Goal: Information Seeking & Learning: Learn about a topic

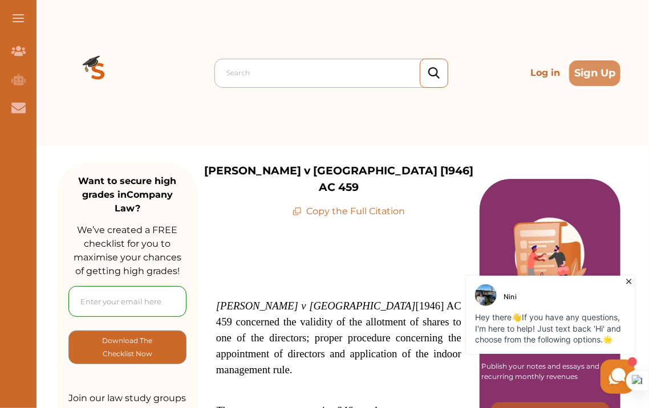
click at [267, 68] on div at bounding box center [334, 73] width 216 height 16
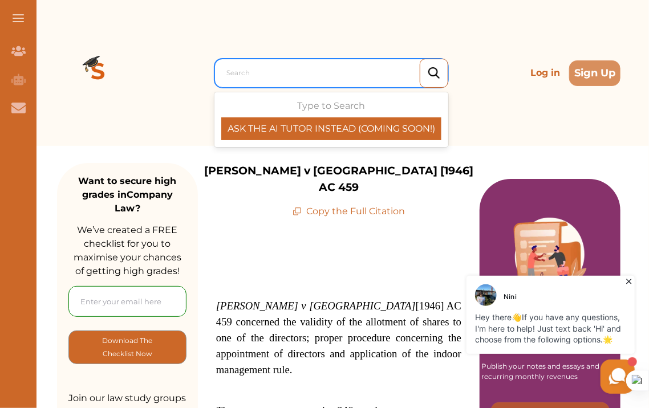
click at [254, 71] on div at bounding box center [334, 73] width 216 height 16
paste input "[PERSON_NAME] & [PERSON_NAME] v [GEOGRAPHIC_DATA] Properties (Mangal) Ltd [1964…"
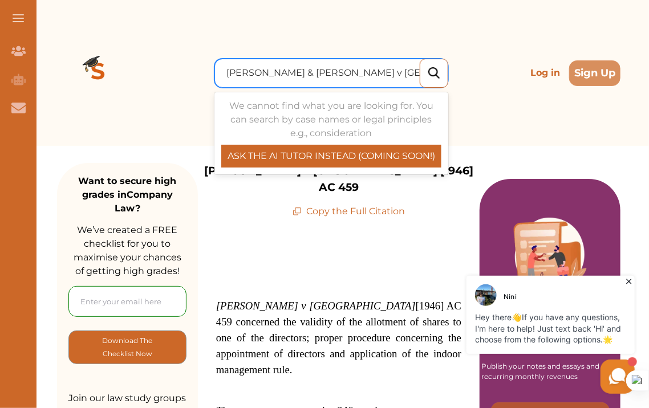
scroll to position [0, 153]
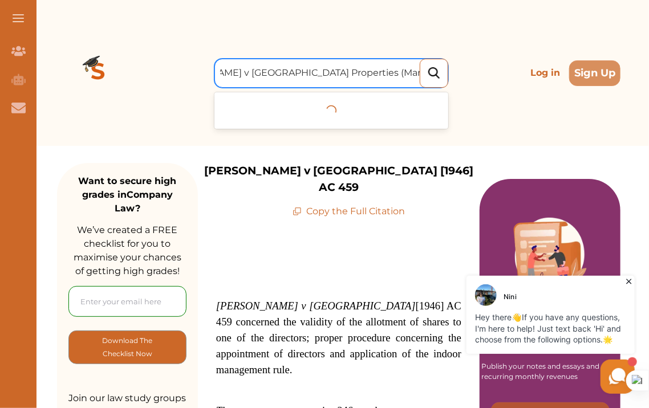
type input "[PERSON_NAME] & [PERSON_NAME] v [GEOGRAPHIC_DATA] Properties (Mangal) Ltd [1964…"
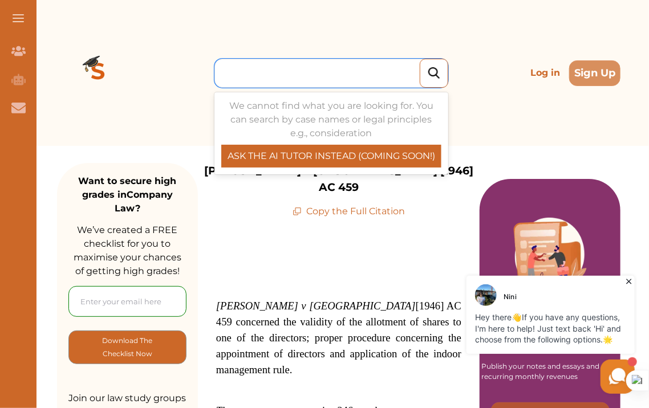
click at [433, 70] on img at bounding box center [433, 73] width 11 height 12
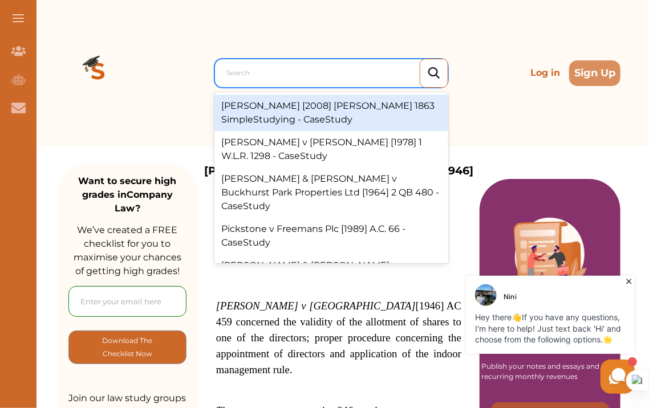
click at [255, 73] on div at bounding box center [334, 73] width 216 height 16
paste input "[PERSON_NAME] & [PERSON_NAME] v [GEOGRAPHIC_DATA] Properties (Mangal) Ltd [1964…"
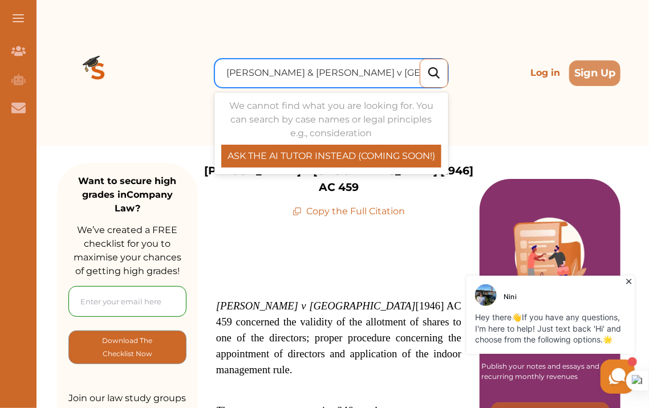
scroll to position [0, 153]
type input "[PERSON_NAME] & [PERSON_NAME] v [GEOGRAPHIC_DATA] Properties (Mangal) Ltd [1964…"
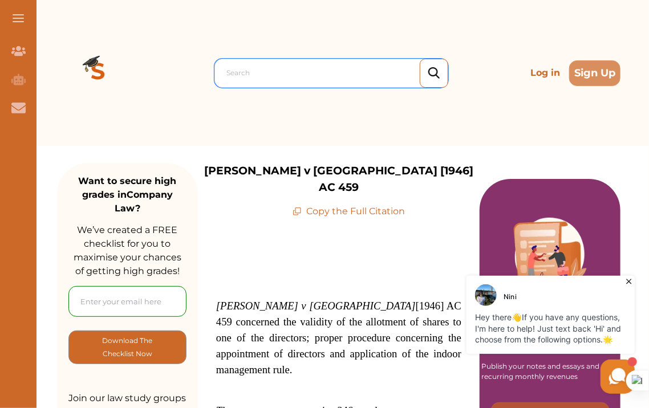
scroll to position [0, 0]
paste input "[PERSON_NAME] & [PERSON_NAME] v [GEOGRAPHIC_DATA] Properties (Mangal) Ltd [1964]"
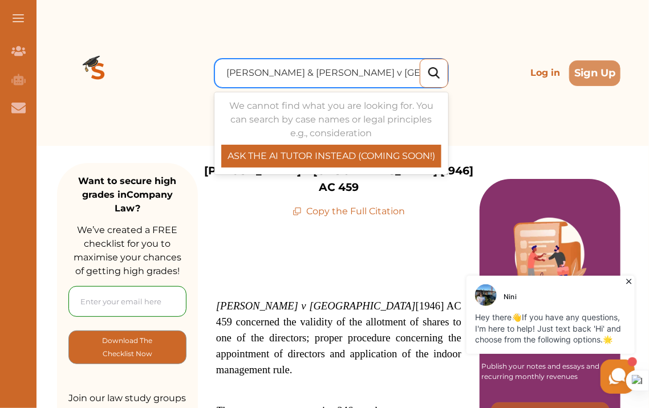
scroll to position [0, 86]
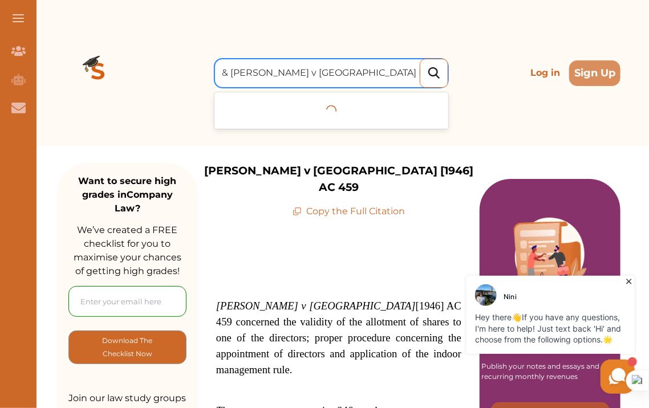
type input "[PERSON_NAME] & [PERSON_NAME] v [GEOGRAPHIC_DATA] Properties (Mangal) Ltd [1964]"
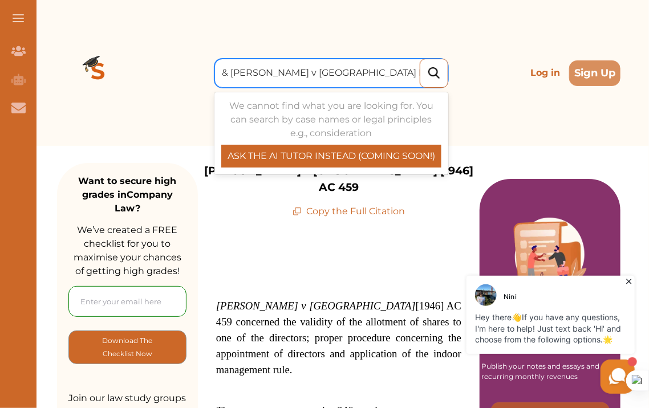
click at [388, 74] on input "[PERSON_NAME] & [PERSON_NAME] v [GEOGRAPHIC_DATA] Properties (Mangal) Ltd [1964]" at bounding box center [296, 73] width 310 height 14
